Goal: Task Accomplishment & Management: Manage account settings

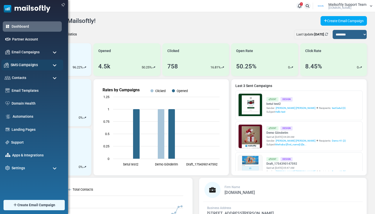
click at [22, 64] on span "SMS Campaigns" at bounding box center [24, 65] width 27 height 6
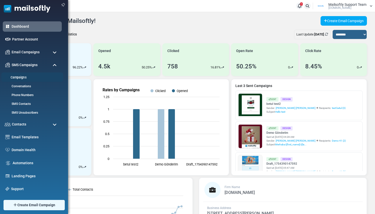
click at [18, 77] on link "Campaigns" at bounding box center [31, 77] width 60 height 5
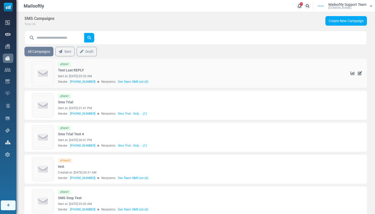
click at [41, 72] on img at bounding box center [42, 74] width 21 height 24
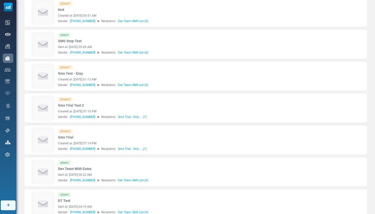
scroll to position [168, 0]
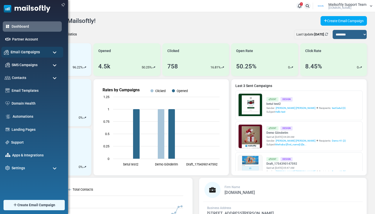
click at [32, 56] on div "Email Campaigns" at bounding box center [32, 52] width 62 height 11
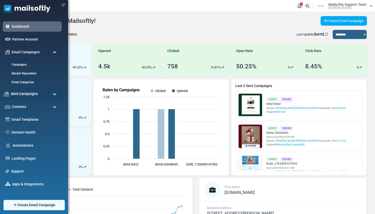
click at [26, 93] on span "SMS Campaigns" at bounding box center [24, 94] width 27 height 6
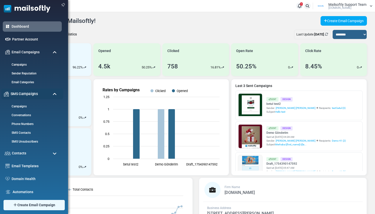
click at [26, 93] on span "SMS Campaigns" at bounding box center [24, 94] width 27 height 6
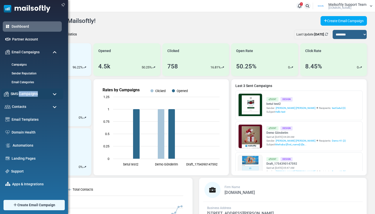
click at [26, 93] on span "SMS Campaigns" at bounding box center [24, 94] width 27 height 6
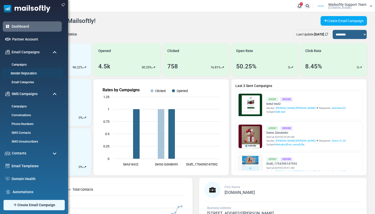
click at [26, 76] on li "Sender Reputation" at bounding box center [32, 72] width 62 height 9
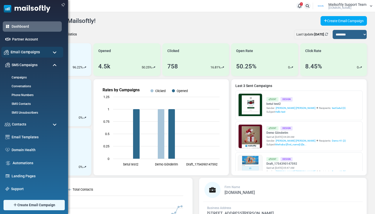
click at [35, 55] on div "Email Campaigns" at bounding box center [32, 52] width 62 height 11
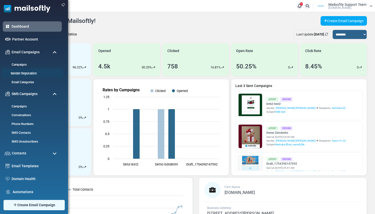
click at [30, 74] on link "Sender Reputation" at bounding box center [31, 73] width 60 height 5
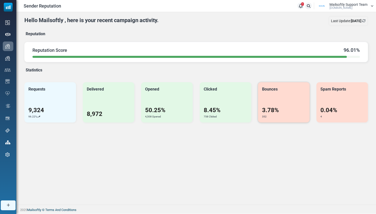
drag, startPoint x: 261, startPoint y: 111, endPoint x: 290, endPoint y: 108, distance: 28.3
click at [288, 108] on div "Bounces 3.78% 352" at bounding box center [284, 102] width 52 height 40
drag, startPoint x: 351, startPoint y: 134, endPoint x: 335, endPoint y: 120, distance: 22.3
click at [351, 134] on div "Hello Mailsoftly , here is your recent campaign activity. Last Update: July 29,…" at bounding box center [196, 108] width 360 height 193
drag, startPoint x: 321, startPoint y: 113, endPoint x: 354, endPoint y: 107, distance: 34.1
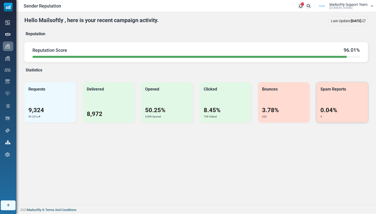
click at [354, 107] on div "0.04% 4" at bounding box center [343, 112] width 44 height 13
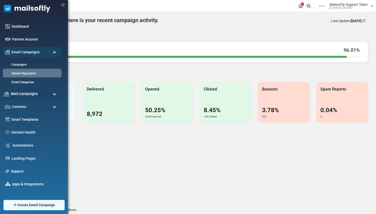
click at [33, 96] on span "SMS Campaigns" at bounding box center [24, 94] width 27 height 6
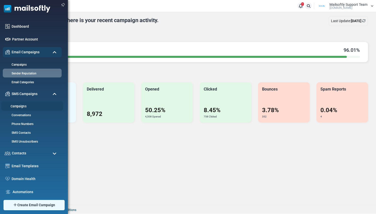
click at [18, 108] on link "Campaigns" at bounding box center [31, 106] width 60 height 5
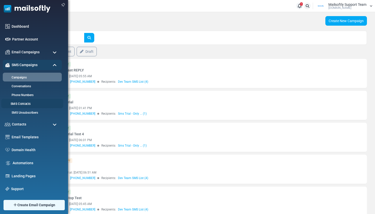
click at [19, 104] on link "SMS Contacts" at bounding box center [31, 104] width 60 height 5
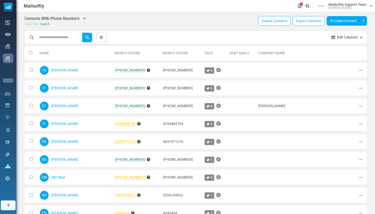
click at [0, 0] on link "Phone Numbers" at bounding box center [0, 0] width 0 height 0
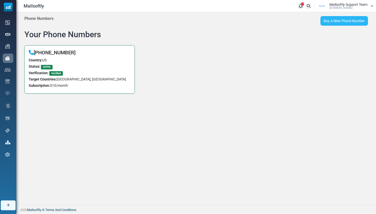
click at [332, 19] on span "Buy A New Phone Number" at bounding box center [344, 21] width 41 height 4
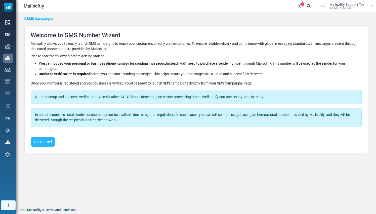
click at [44, 143] on button "Get Started" at bounding box center [43, 142] width 24 height 10
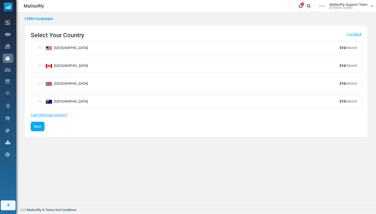
click at [25, 20] on icon at bounding box center [25, 19] width 2 height 4
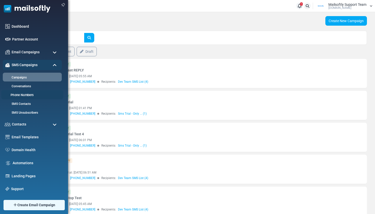
click at [21, 95] on link "Phone Numbers" at bounding box center [31, 95] width 60 height 5
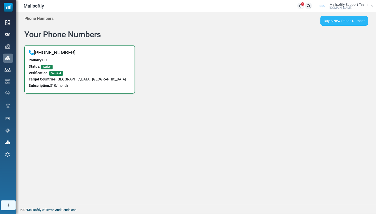
click at [339, 21] on span "Buy A New Phone Number" at bounding box center [344, 21] width 41 height 4
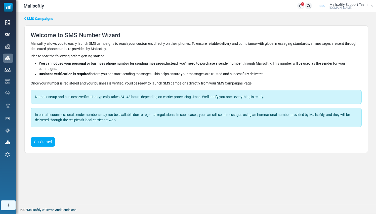
click at [40, 144] on button "Get Started" at bounding box center [43, 142] width 24 height 10
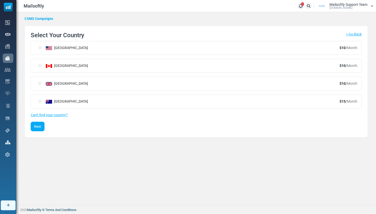
click at [34, 17] on link "SMS Campaigns" at bounding box center [38, 18] width 29 height 5
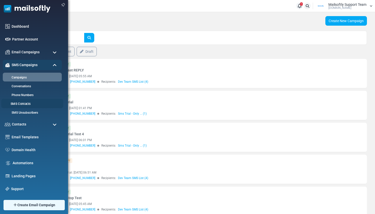
click at [22, 102] on link "SMS Contacts" at bounding box center [31, 104] width 60 height 5
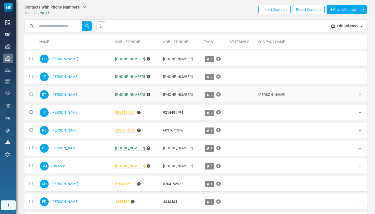
scroll to position [12, 0]
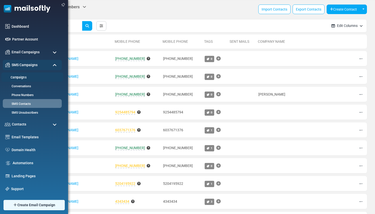
click at [20, 77] on link "Campaigns" at bounding box center [31, 77] width 60 height 5
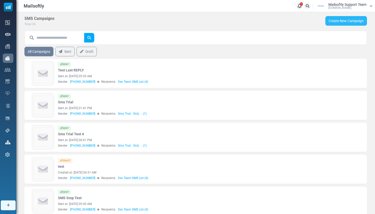
click at [349, 20] on link "Create New Campaign" at bounding box center [346, 21] width 42 height 10
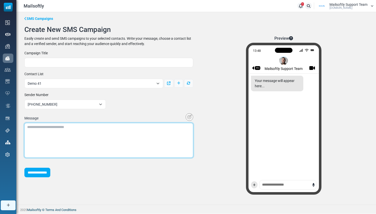
click at [60, 133] on textarea at bounding box center [108, 140] width 169 height 35
type textarea "**********"
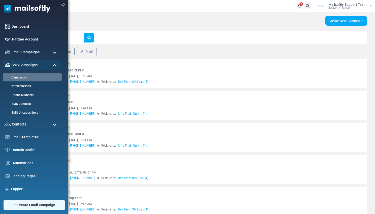
click at [18, 87] on link "Conversations" at bounding box center [31, 86] width 60 height 5
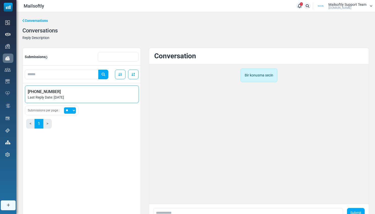
click at [83, 99] on span "Last Reply Date: August 8, 2025" at bounding box center [82, 97] width 108 height 5
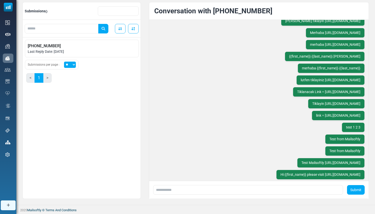
scroll to position [153, 0]
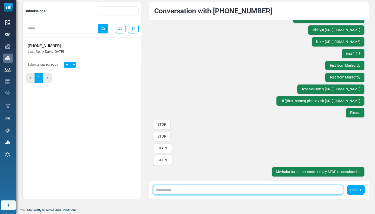
click at [170, 190] on input "text" at bounding box center [248, 190] width 190 height 10
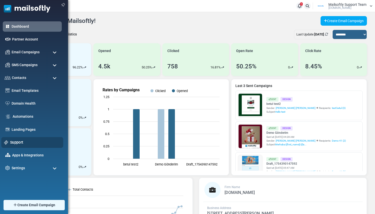
click at [19, 143] on link "Support" at bounding box center [35, 143] width 50 height 6
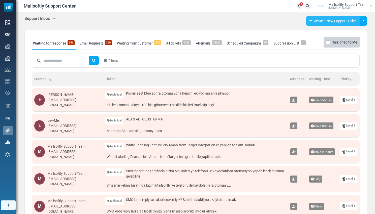
click at [322, 19] on link "Create a New Support Ticket" at bounding box center [333, 21] width 54 height 10
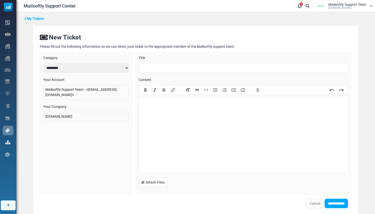
click at [147, 69] on input "text" at bounding box center [242, 68] width 209 height 10
type input "**********"
click at [161, 121] on trix-editor at bounding box center [243, 135] width 209 height 76
paste trix-editor
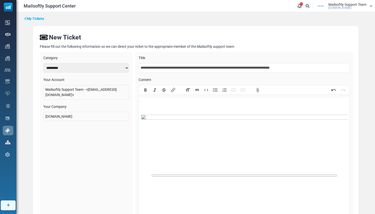
click at [175, 70] on input "**********" at bounding box center [243, 68] width 211 height 10
paste trix-editor "**********"
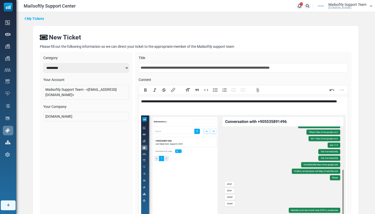
type trix-editor "**********"
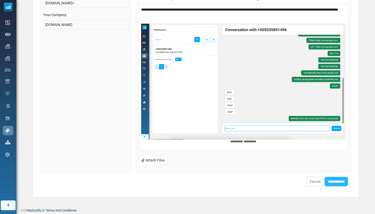
click at [333, 185] on input "**********" at bounding box center [335, 182] width 23 height 10
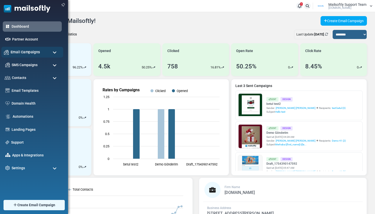
click at [26, 51] on span "Email Campaigns" at bounding box center [25, 52] width 29 height 6
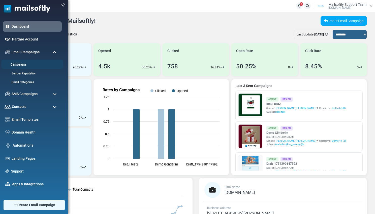
click at [23, 65] on link "Campaigns" at bounding box center [31, 64] width 60 height 5
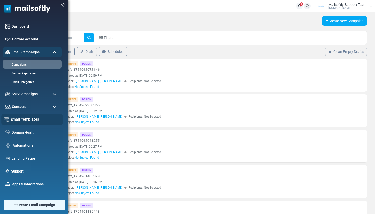
click at [22, 119] on link "Email Templates" at bounding box center [36, 120] width 50 height 6
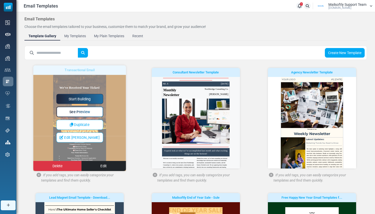
click at [83, 112] on span "See Preview" at bounding box center [79, 112] width 21 height 4
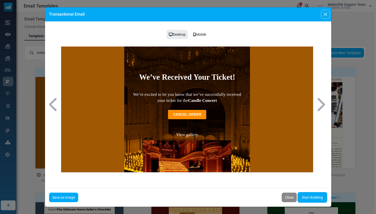
click at [325, 15] on button "Close" at bounding box center [326, 15] width 8 height 8
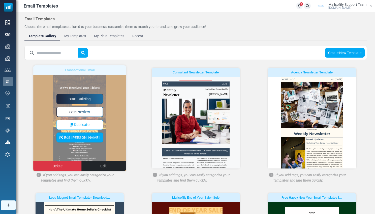
click at [79, 137] on span "Edit [PERSON_NAME]" at bounding box center [82, 137] width 36 height 4
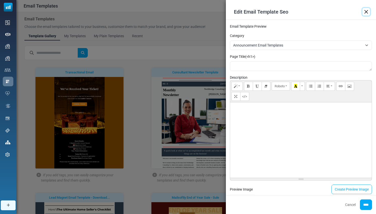
click at [367, 13] on button "Close" at bounding box center [367, 12] width 8 height 8
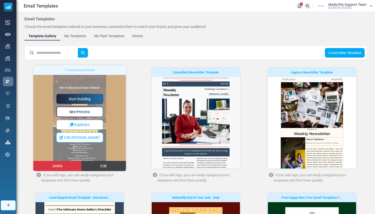
click at [104, 164] on span "Edit" at bounding box center [103, 166] width 6 height 4
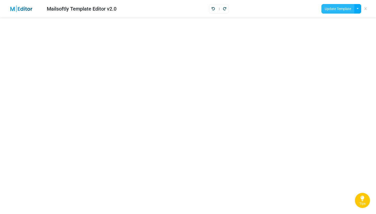
click at [341, 12] on button "Update Template" at bounding box center [338, 9] width 33 height 10
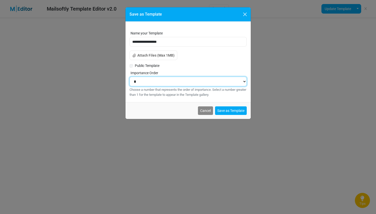
click at [143, 84] on select "* * * * * * * * * * **" at bounding box center [188, 82] width 117 height 10
select select "**"
click at [130, 77] on select "* * * * * * * * * * **" at bounding box center [188, 82] width 117 height 10
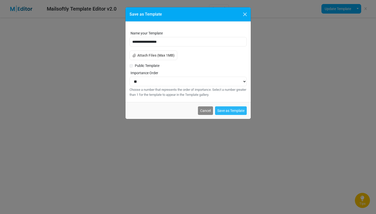
click at [228, 112] on button "Save as Template" at bounding box center [231, 111] width 32 height 9
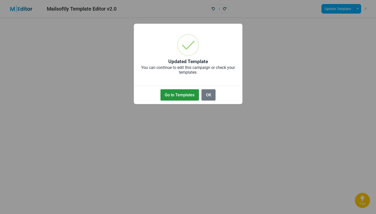
click at [186, 94] on button "Go to Templates" at bounding box center [180, 94] width 39 height 11
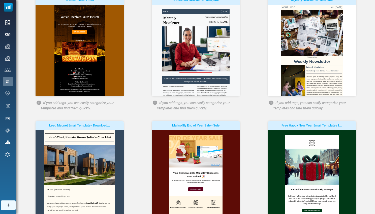
scroll to position [21, 0]
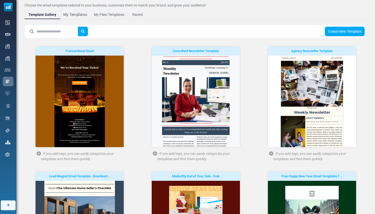
click at [78, 14] on div "My Templates" at bounding box center [75, 15] width 24 height 6
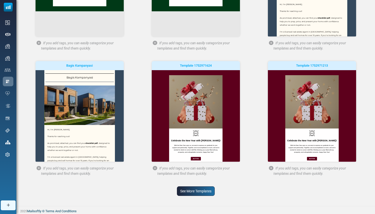
scroll to position [133, 0]
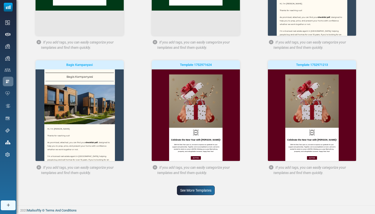
click at [193, 193] on link "See More Templates" at bounding box center [196, 191] width 38 height 10
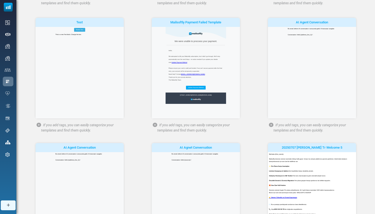
scroll to position [386, 0]
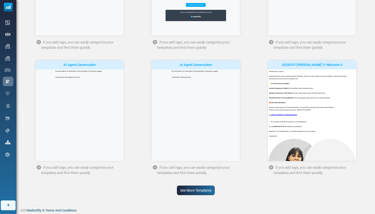
click at [198, 187] on link "See More Templates" at bounding box center [196, 191] width 38 height 10
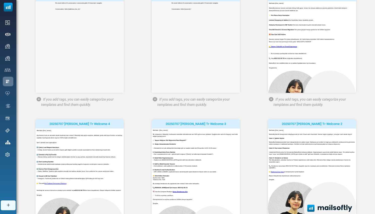
scroll to position [0, 0]
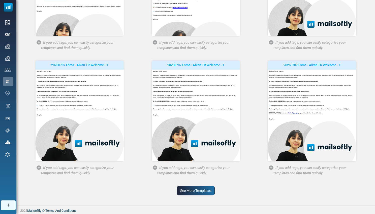
click at [193, 190] on link "See More Templates" at bounding box center [196, 191] width 38 height 10
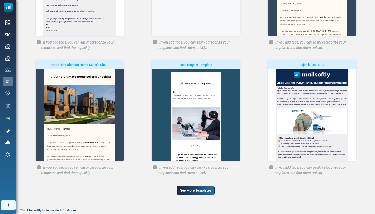
click at [202, 190] on link "See More Templates" at bounding box center [196, 191] width 38 height 10
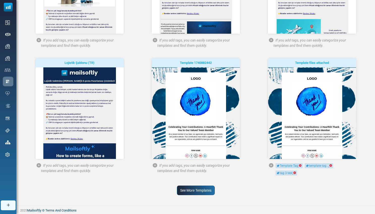
click at [188, 193] on link "See More Templates" at bounding box center [196, 191] width 38 height 10
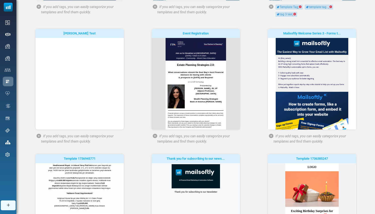
click at [0, 0] on span "See Preview" at bounding box center [0, 0] width 0 height 0
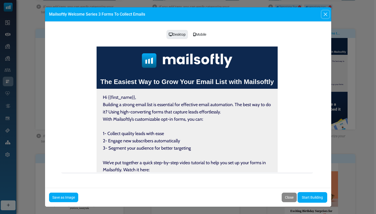
click at [326, 16] on button "Close" at bounding box center [326, 15] width 8 height 8
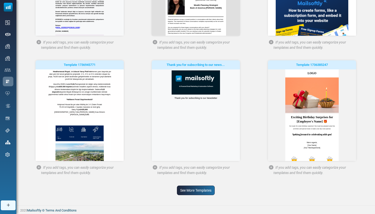
drag, startPoint x: 199, startPoint y: 190, endPoint x: 201, endPoint y: 190, distance: 2.5
click at [199, 190] on link "See More Templates" at bounding box center [196, 191] width 38 height 10
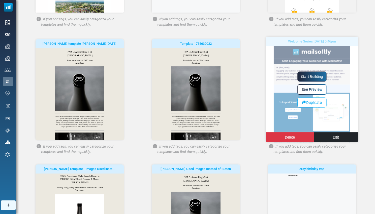
click at [312, 92] on link "See Preview" at bounding box center [311, 89] width 29 height 11
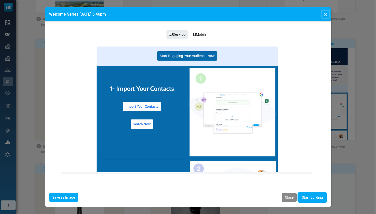
click at [325, 14] on button "Close" at bounding box center [326, 15] width 8 height 8
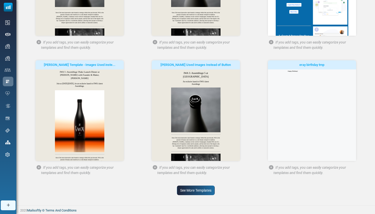
click at [197, 190] on link "See More Templates" at bounding box center [196, 191] width 38 height 10
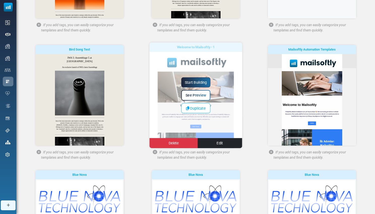
click at [199, 96] on span "See Preview" at bounding box center [195, 95] width 21 height 4
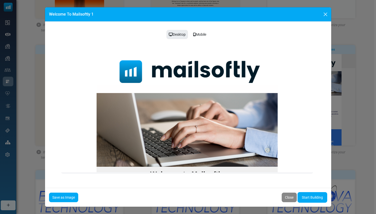
click at [313, 199] on link "Start Building" at bounding box center [313, 197] width 30 height 11
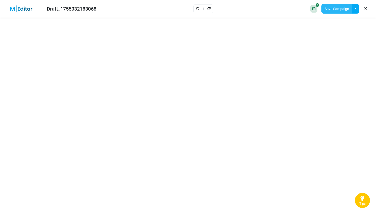
click at [341, 10] on button "Save Campaign" at bounding box center [337, 9] width 31 height 10
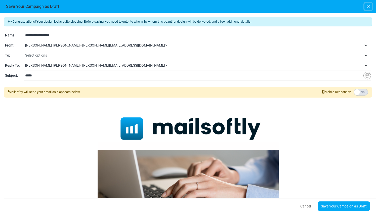
click at [368, 4] on button "button" at bounding box center [369, 7] width 8 height 8
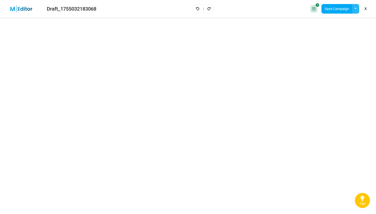
click at [357, 11] on button "button" at bounding box center [355, 9] width 7 height 10
click at [344, 25] on link "Save as Template" at bounding box center [335, 22] width 43 height 9
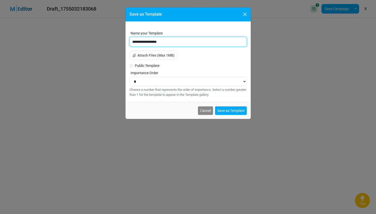
drag, startPoint x: 171, startPoint y: 41, endPoint x: 101, endPoint y: 44, distance: 69.8
click at [101, 44] on div "**********" at bounding box center [188, 107] width 376 height 214
click at [138, 44] on input "**********" at bounding box center [188, 42] width 117 height 10
click at [139, 43] on input "**********" at bounding box center [188, 42] width 117 height 10
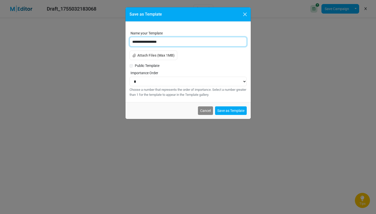
click at [139, 43] on input "**********" at bounding box center [188, 42] width 117 height 10
type input "**********"
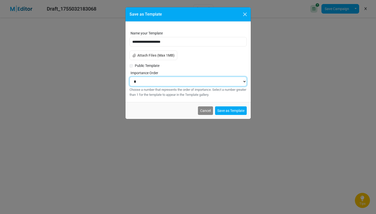
click at [148, 84] on select "* * * * * * * * * * **" at bounding box center [188, 82] width 117 height 10
select select "**"
click at [130, 77] on select "* * * * * * * * * * **" at bounding box center [188, 82] width 117 height 10
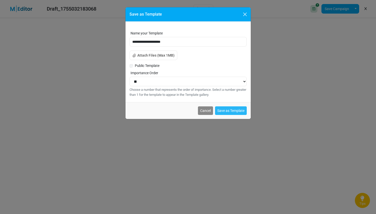
click at [232, 110] on button "Save as Template" at bounding box center [231, 111] width 32 height 9
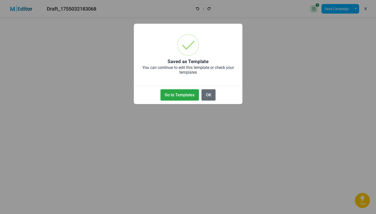
click at [207, 93] on button "OK" at bounding box center [209, 94] width 14 height 11
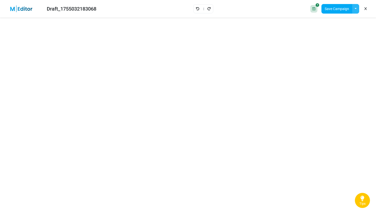
click at [358, 9] on button "button" at bounding box center [355, 9] width 7 height 10
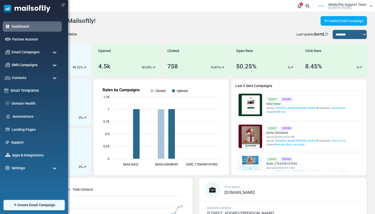
click at [19, 90] on link "Email Templates" at bounding box center [36, 91] width 50 height 6
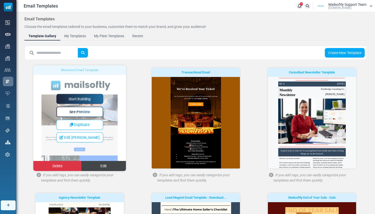
click at [103, 164] on span "Edit" at bounding box center [103, 166] width 6 height 4
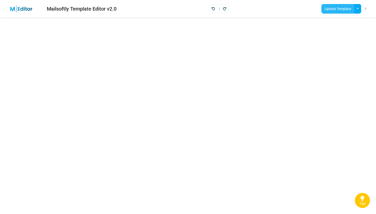
click at [338, 11] on button "Update Template" at bounding box center [338, 9] width 33 height 10
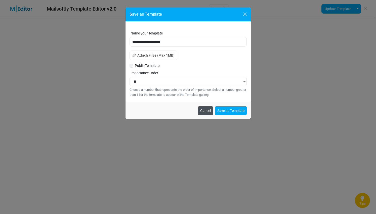
click at [203, 110] on button "Cancel" at bounding box center [205, 111] width 15 height 9
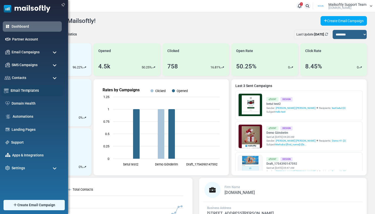
click at [23, 91] on link "Email Templates" at bounding box center [36, 91] width 50 height 6
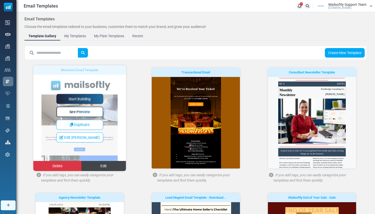
click at [108, 166] on link "Edit" at bounding box center [103, 166] width 45 height 10
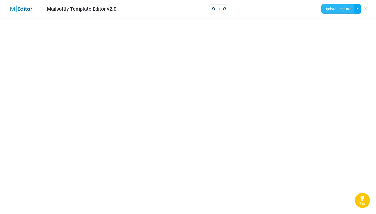
click at [343, 10] on button "Update Template" at bounding box center [338, 9] width 33 height 10
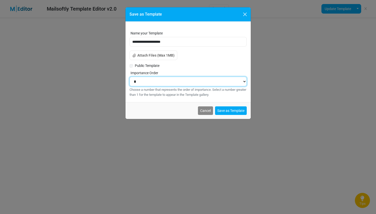
click at [159, 83] on select "* * * * * * * * * * **" at bounding box center [188, 82] width 117 height 10
click at [130, 77] on select "* * * * * * * * * * **" at bounding box center [188, 82] width 117 height 10
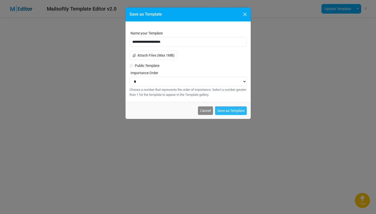
click at [236, 112] on button "Save as Template" at bounding box center [231, 111] width 32 height 9
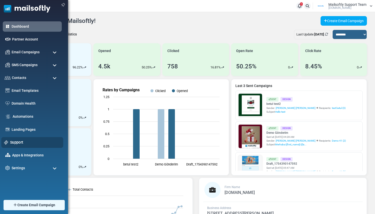
click at [14, 143] on link "Support" at bounding box center [35, 143] width 50 height 6
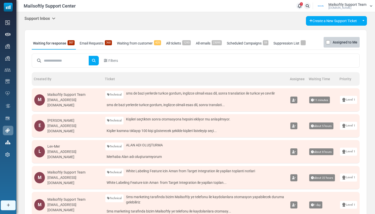
click at [55, 18] on icon at bounding box center [54, 18] width 4 height 4
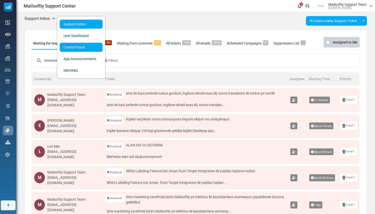
click at [72, 48] on link "Control Panel" at bounding box center [81, 47] width 43 height 9
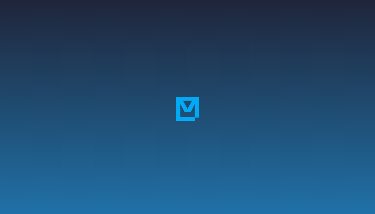
scroll to position [63, 0]
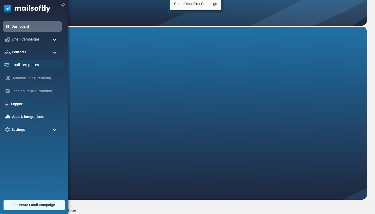
click at [21, 65] on link "Email Templates" at bounding box center [36, 65] width 50 height 6
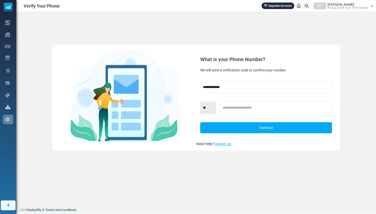
drag, startPoint x: 341, startPoint y: 9, endPoint x: 341, endPoint y: 13, distance: 4.3
click at [341, 9] on span "Please Enter Your Firm Name" at bounding box center [348, 7] width 40 height 3
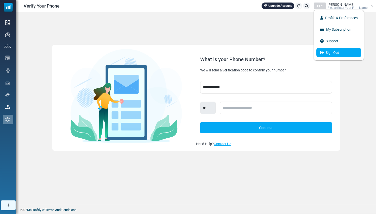
click at [333, 53] on link "Sign Out" at bounding box center [339, 52] width 45 height 9
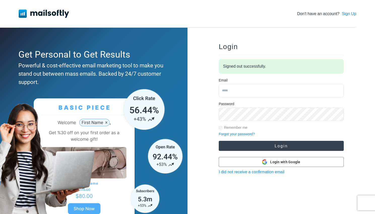
type input "**********"
click at [263, 145] on button "Login" at bounding box center [281, 146] width 125 height 10
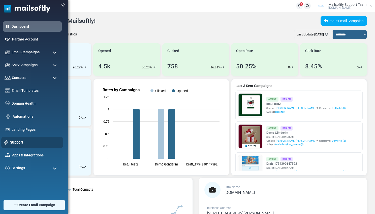
click at [18, 143] on link "Support" at bounding box center [35, 143] width 50 height 6
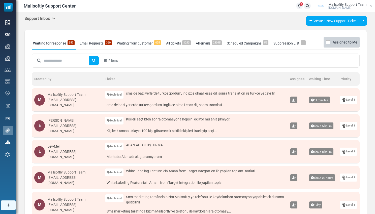
click at [55, 16] on icon at bounding box center [54, 18] width 4 height 4
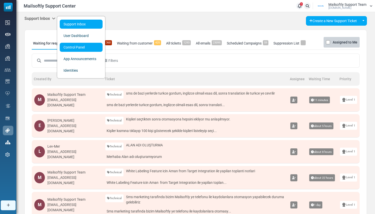
click at [66, 48] on link "Control Panel" at bounding box center [81, 47] width 43 height 9
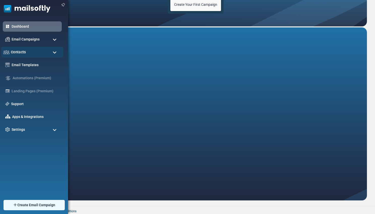
scroll to position [63, 0]
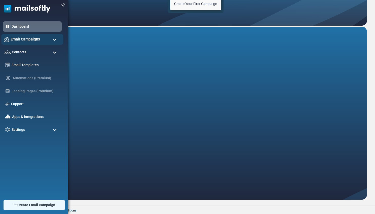
click at [31, 41] on span "Email Campaigns" at bounding box center [25, 40] width 29 height 6
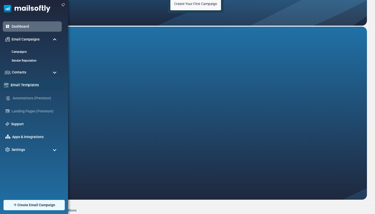
click at [26, 86] on link "Email Templates" at bounding box center [36, 85] width 50 height 6
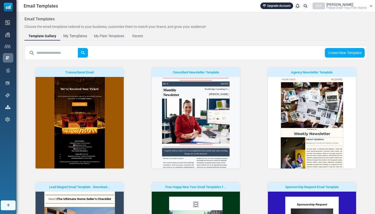
click at [67, 38] on div "My Templates" at bounding box center [75, 36] width 24 height 6
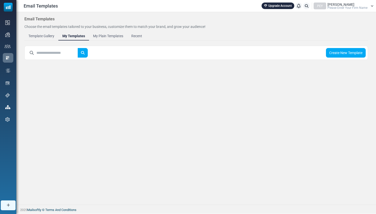
click at [121, 35] on div "My Plain Templates" at bounding box center [108, 35] width 30 height 5
click at [144, 35] on link "Recent" at bounding box center [137, 35] width 19 height 9
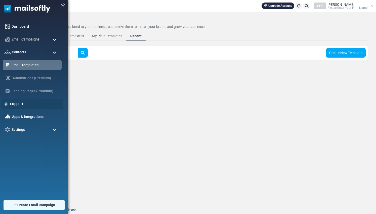
click at [21, 106] on link "Support" at bounding box center [35, 104] width 50 height 6
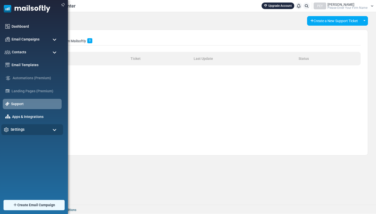
click at [19, 130] on span "Settings" at bounding box center [18, 130] width 14 height 6
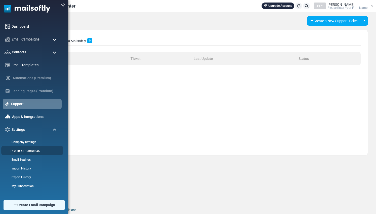
click at [18, 150] on link "Profile & Preferences" at bounding box center [31, 151] width 60 height 5
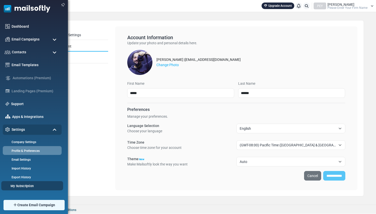
click at [20, 185] on link "My Subscription" at bounding box center [31, 186] width 60 height 5
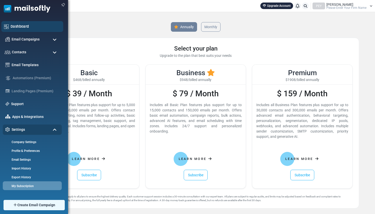
click at [30, 26] on link "Dashboard" at bounding box center [36, 27] width 50 height 6
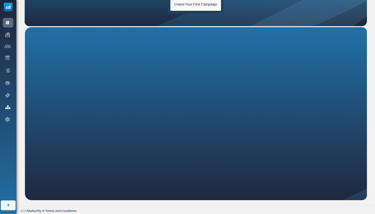
scroll to position [63, 0]
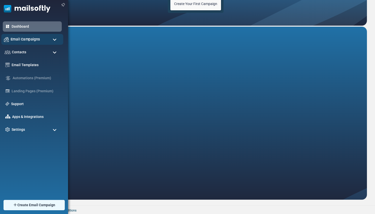
click at [23, 39] on span "Email Campaigns" at bounding box center [25, 40] width 29 height 6
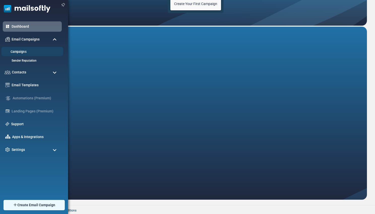
click at [19, 52] on link "Campaigns" at bounding box center [31, 52] width 60 height 5
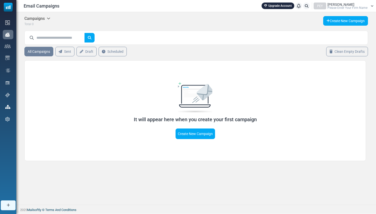
click at [356, 9] on span "Please Enter Your Firm Name" at bounding box center [348, 7] width 40 height 3
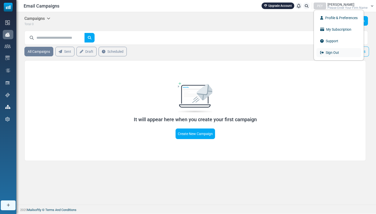
click at [335, 55] on link "Sign Out" at bounding box center [339, 52] width 45 height 9
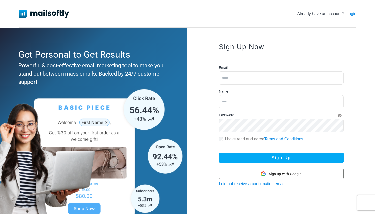
type input "**********"
click at [349, 13] on link "Login" at bounding box center [351, 14] width 10 height 6
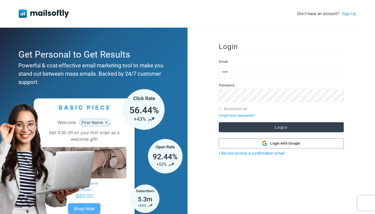
type input "**********"
click at [275, 126] on button "Login" at bounding box center [281, 127] width 125 height 10
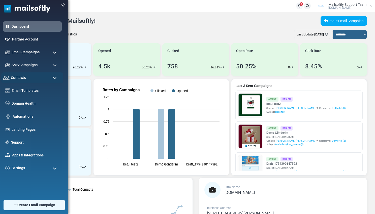
click at [27, 79] on div "Contacts" at bounding box center [32, 78] width 62 height 11
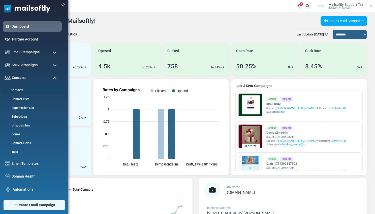
click at [17, 91] on link "Contacts" at bounding box center [31, 90] width 60 height 5
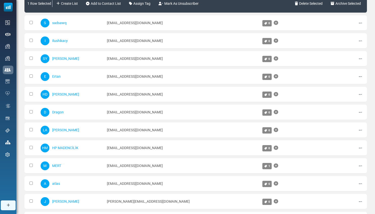
scroll to position [14, 0]
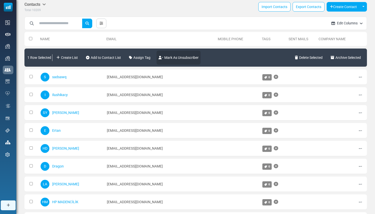
click at [177, 57] on link "Mark As Unsubscriber" at bounding box center [178, 58] width 44 height 14
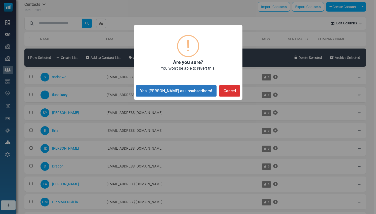
click at [192, 94] on button "Yes, [PERSON_NAME] as unsubscribers!" at bounding box center [176, 90] width 81 height 11
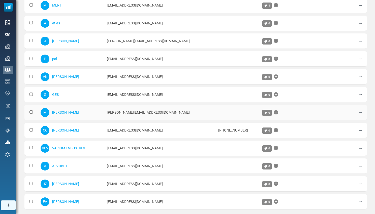
scroll to position [244, 0]
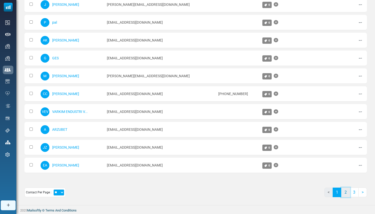
click at [347, 195] on link "2" at bounding box center [345, 193] width 9 height 10
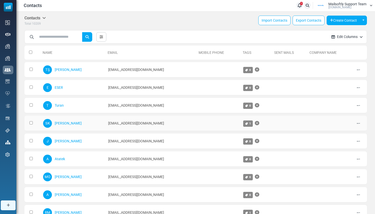
scroll to position [0, 0]
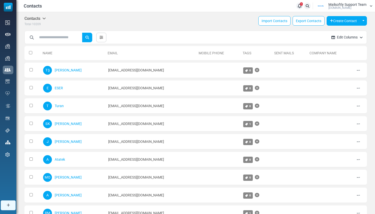
click at [110, 34] on div "***** Clear All Add Tag ( 10209 ) Create List ( 10209 )" at bounding box center [176, 37] width 302 height 14
click at [105, 38] on link at bounding box center [101, 38] width 10 height 10
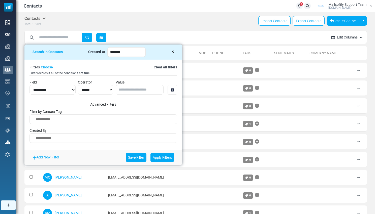
click at [105, 38] on link at bounding box center [101, 38] width 10 height 10
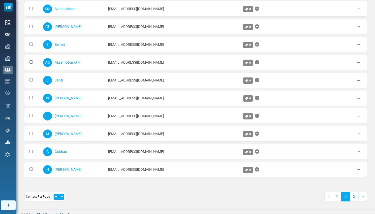
scroll to position [244, 0]
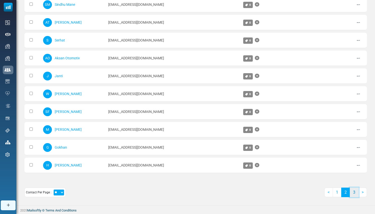
click at [354, 192] on link "3" at bounding box center [353, 193] width 9 height 10
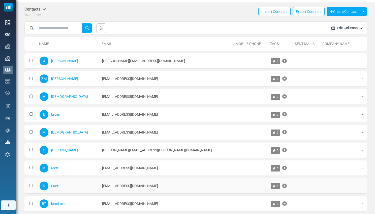
scroll to position [0, 0]
